Goal: Book appointment/travel/reservation

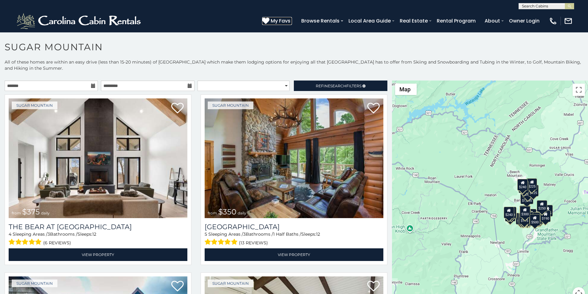
click at [270, 18] on icon at bounding box center [265, 20] width 7 height 7
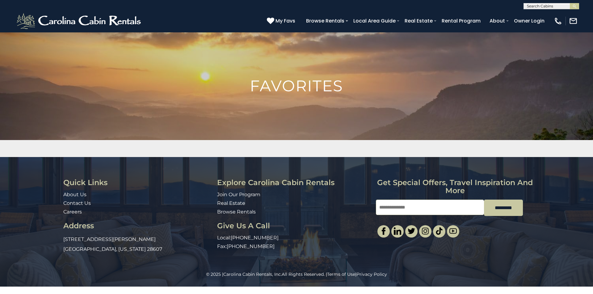
click at [593, 176] on div "Quick Links About Us Contact Us Careers Address 491 George Wilson Road Boone, N…" at bounding box center [296, 214] width 593 height 114
click at [573, 4] on img "submit" at bounding box center [574, 6] width 5 height 5
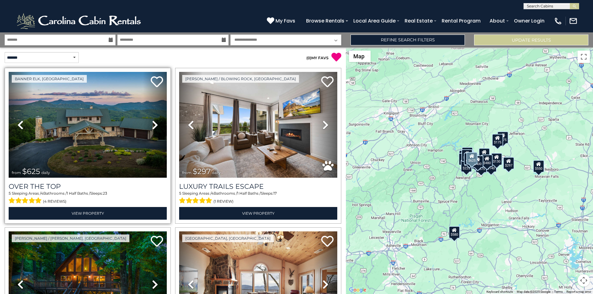
click at [165, 203] on div "Banner Elk, [GEOGRAPHIC_DATA] Previous Next from" at bounding box center [88, 146] width 166 height 156
